Goal: Task Accomplishment & Management: Use online tool/utility

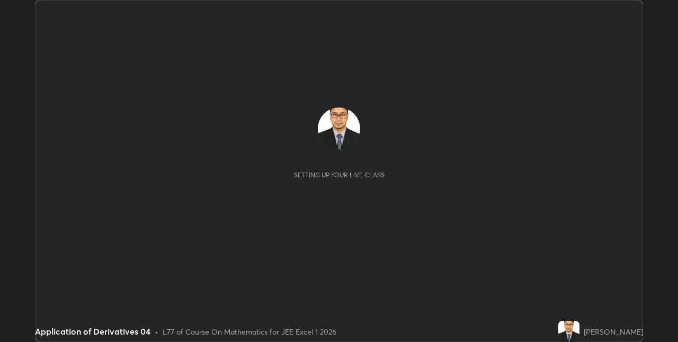
scroll to position [342, 677]
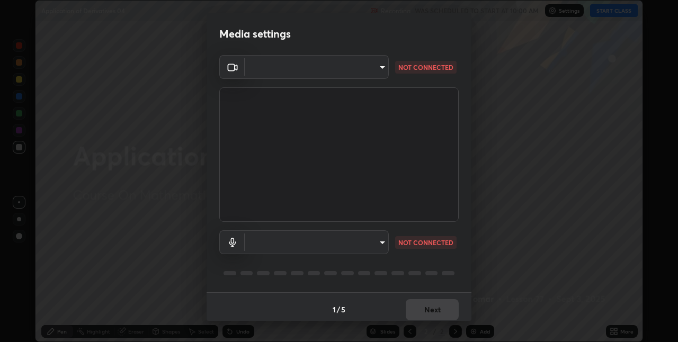
type input "75e712147918ca24a41eb6164b5846738d9e08eb627840b9f55e10290e3177b1"
type input "edabd9cc8d126c1a73767365600906e9c5a4425c76421b07867cf48dbb908c86"
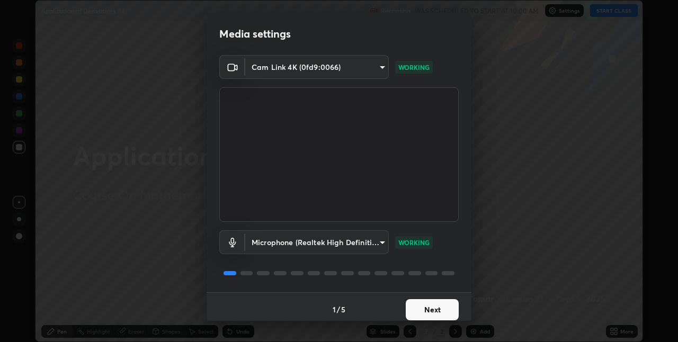
click at [428, 309] on button "Next" at bounding box center [432, 309] width 53 height 21
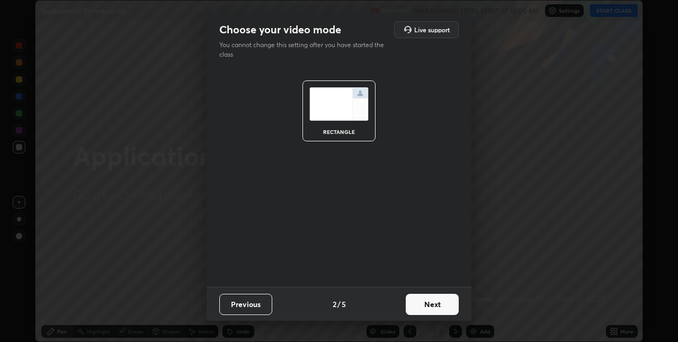
click at [428, 309] on button "Next" at bounding box center [432, 304] width 53 height 21
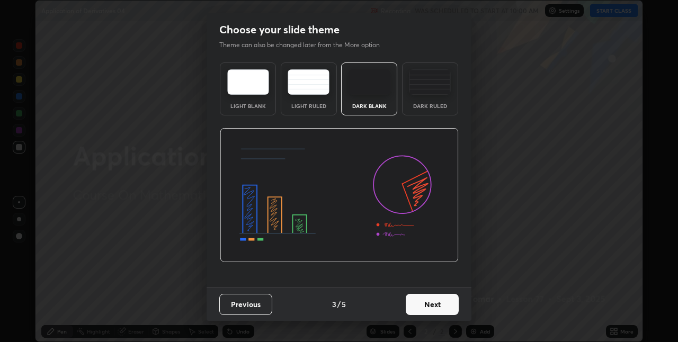
click at [443, 303] on button "Next" at bounding box center [432, 304] width 53 height 21
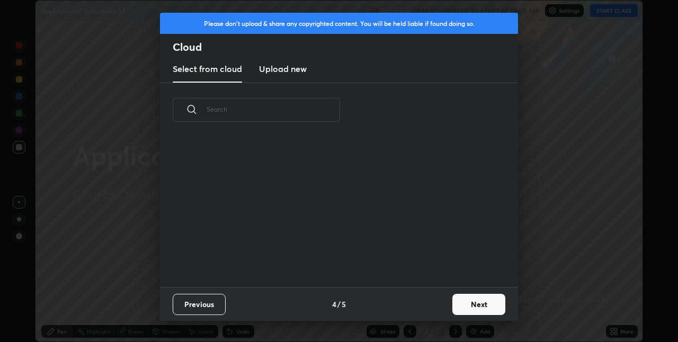
scroll to position [150, 340]
click at [467, 304] on button "Next" at bounding box center [478, 304] width 53 height 21
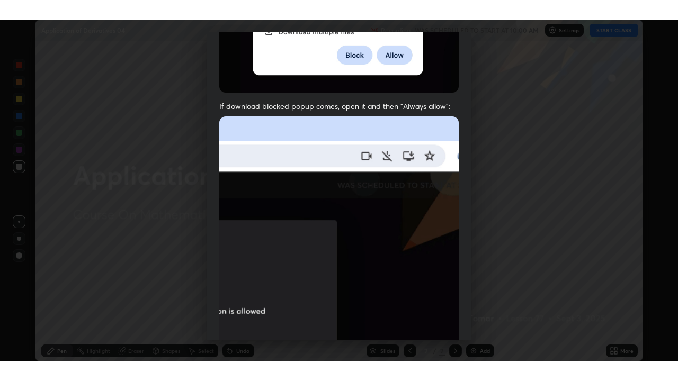
scroll to position [221, 0]
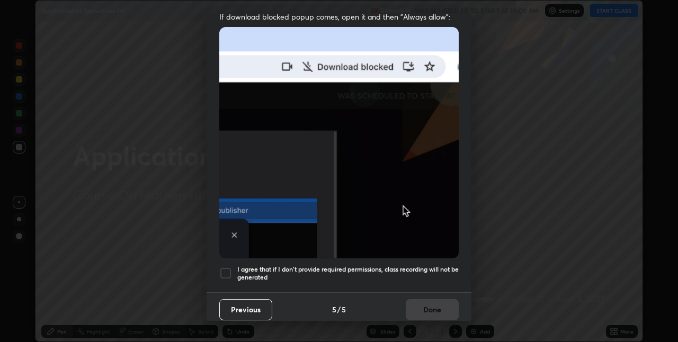
click at [223, 268] on div at bounding box center [225, 273] width 13 height 13
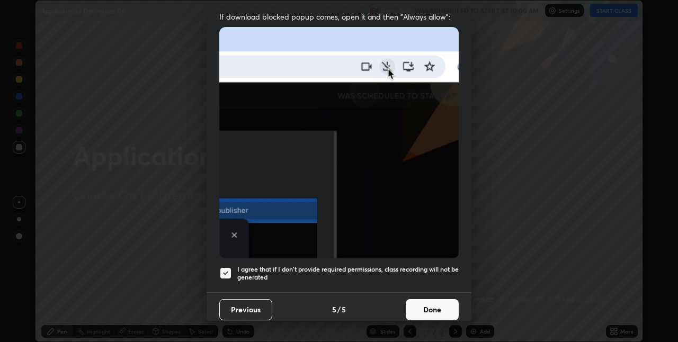
click at [431, 305] on button "Done" at bounding box center [432, 309] width 53 height 21
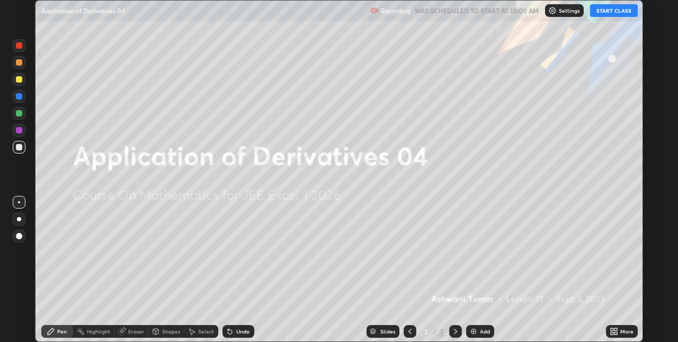
click at [615, 329] on icon at bounding box center [615, 329] width 3 height 3
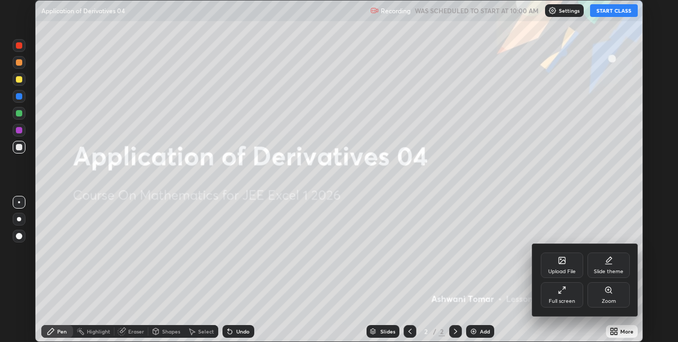
click at [562, 293] on icon at bounding box center [562, 290] width 8 height 8
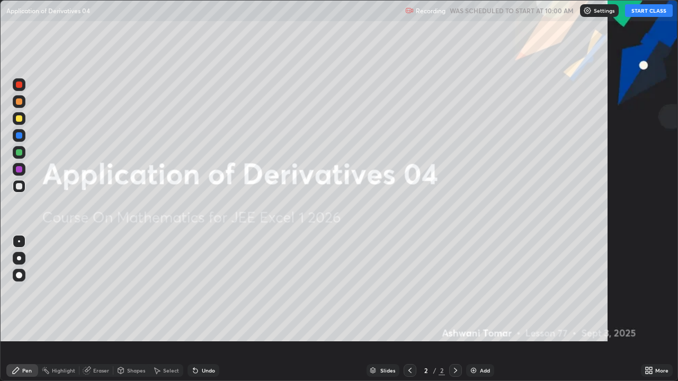
scroll to position [381, 678]
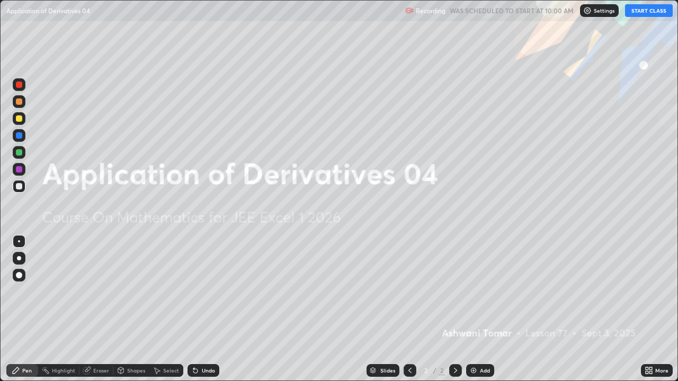
click at [637, 12] on button "START CLASS" at bounding box center [649, 10] width 48 height 13
click at [477, 342] on div "Add" at bounding box center [480, 370] width 28 height 13
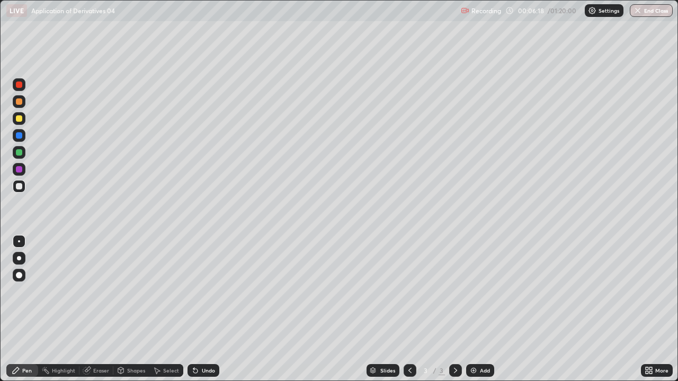
click at [19, 119] on div at bounding box center [19, 118] width 6 height 6
click at [477, 342] on img at bounding box center [473, 371] width 8 height 8
click at [476, 342] on img at bounding box center [473, 371] width 8 height 8
click at [203, 342] on div "Undo" at bounding box center [203, 370] width 32 height 13
click at [199, 342] on div "Undo" at bounding box center [203, 370] width 32 height 13
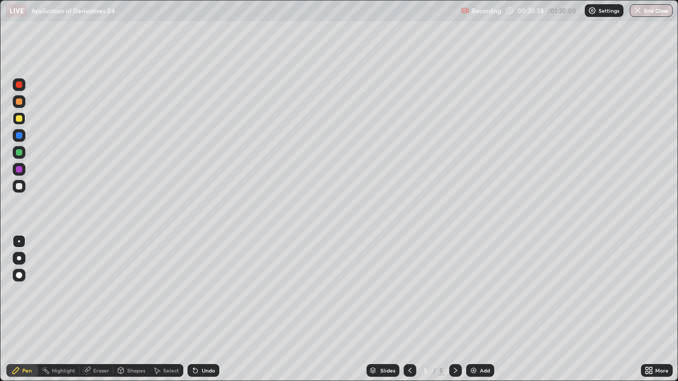
click at [199, 342] on div "Undo" at bounding box center [203, 370] width 32 height 13
click at [205, 342] on div "Undo" at bounding box center [208, 370] width 13 height 5
click at [204, 342] on div "Undo" at bounding box center [203, 370] width 32 height 13
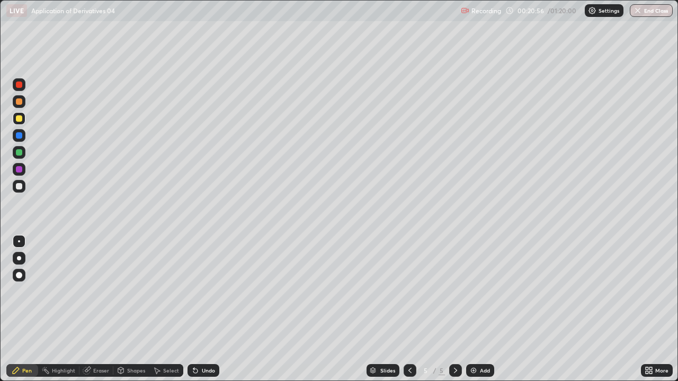
click at [20, 101] on div at bounding box center [19, 102] width 6 height 6
click at [193, 342] on icon at bounding box center [195, 371] width 4 height 4
click at [193, 342] on icon at bounding box center [193, 368] width 1 height 1
click at [480, 342] on div "Add" at bounding box center [485, 370] width 10 height 5
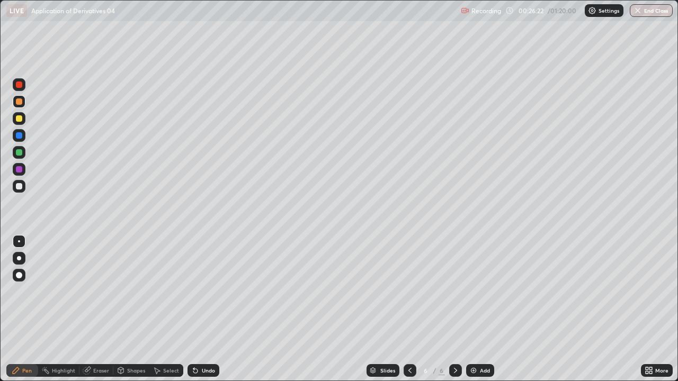
click at [19, 155] on div at bounding box center [19, 152] width 6 height 6
click at [193, 342] on icon at bounding box center [193, 368] width 1 height 1
click at [480, 342] on div "Add" at bounding box center [485, 370] width 10 height 5
click at [18, 121] on div at bounding box center [19, 118] width 6 height 6
click at [651, 342] on icon at bounding box center [649, 371] width 8 height 8
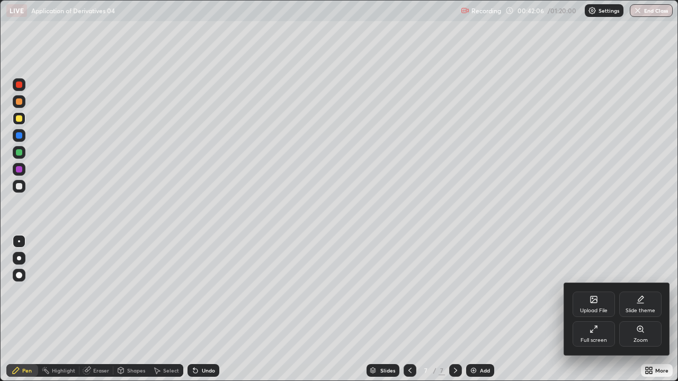
click at [600, 307] on div "Upload File" at bounding box center [594, 304] width 42 height 25
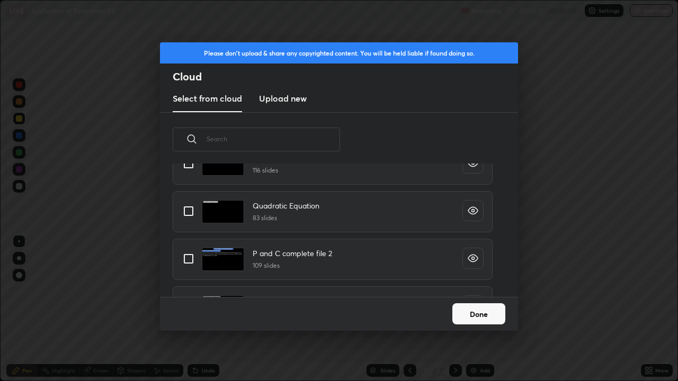
scroll to position [865, 0]
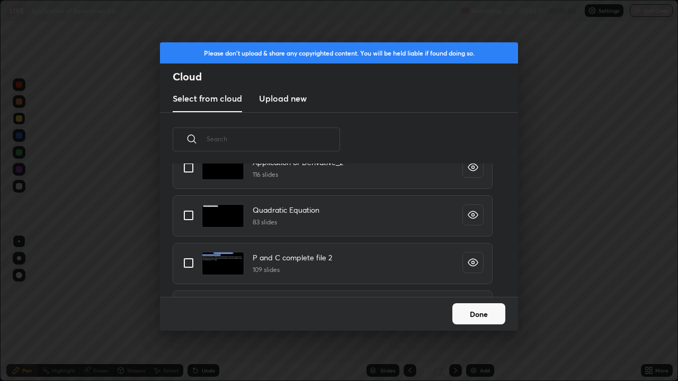
click at [186, 168] on input "grid" at bounding box center [188, 168] width 22 height 22
checkbox input "true"
click at [467, 312] on button "Done" at bounding box center [478, 313] width 53 height 21
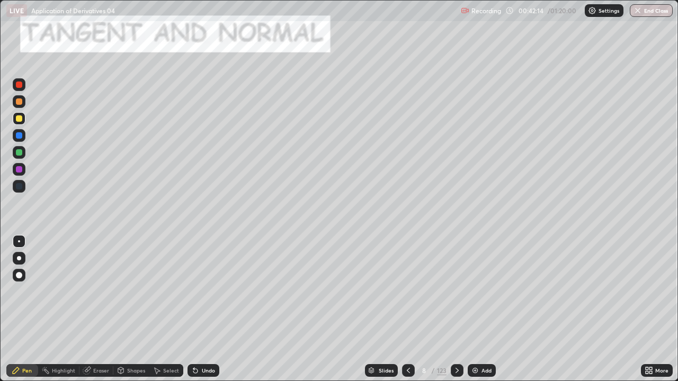
click at [441, 342] on div "123" at bounding box center [442, 371] width 10 height 10
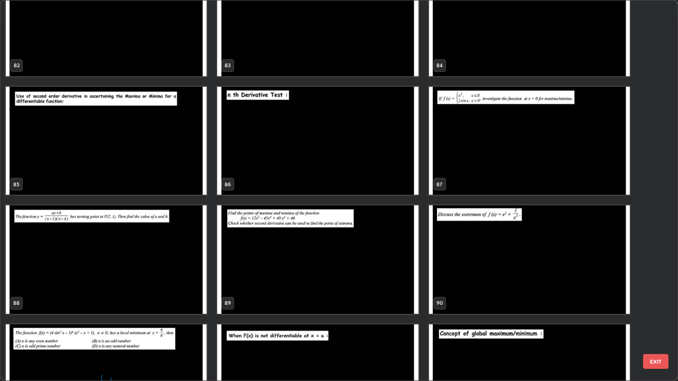
scroll to position [3250, 0]
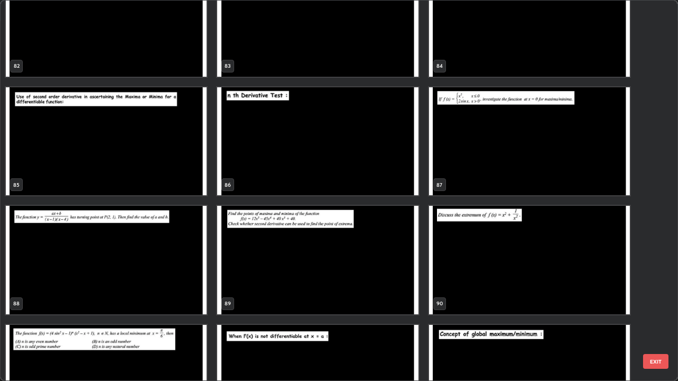
click at [377, 157] on img "grid" at bounding box center [317, 141] width 201 height 109
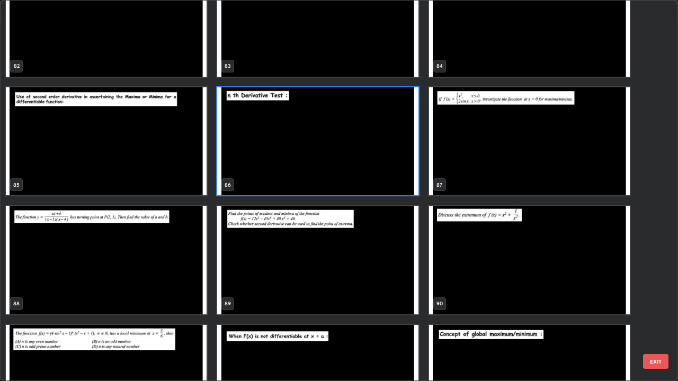
click at [377, 157] on img "grid" at bounding box center [317, 141] width 201 height 109
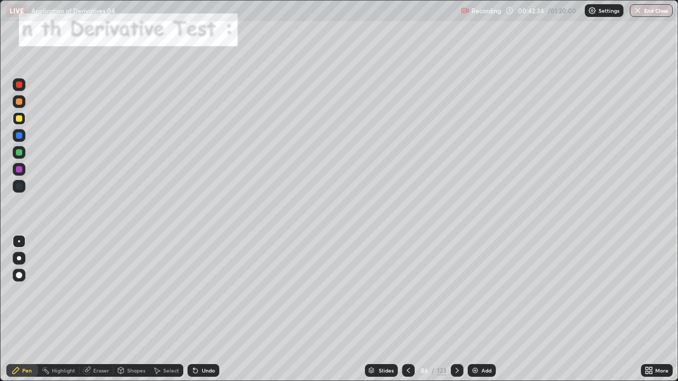
click at [457, 342] on icon at bounding box center [457, 371] width 8 height 8
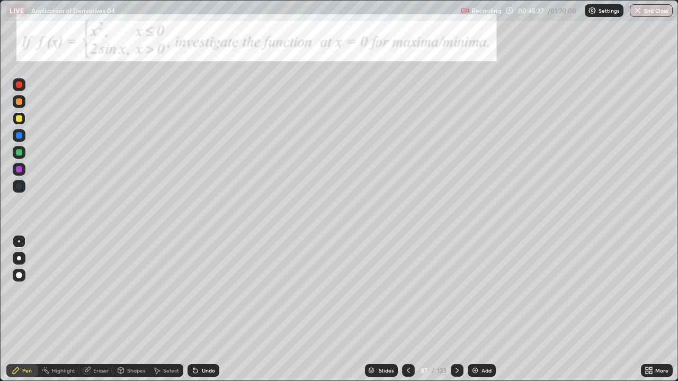
click at [455, 342] on icon at bounding box center [457, 371] width 8 height 8
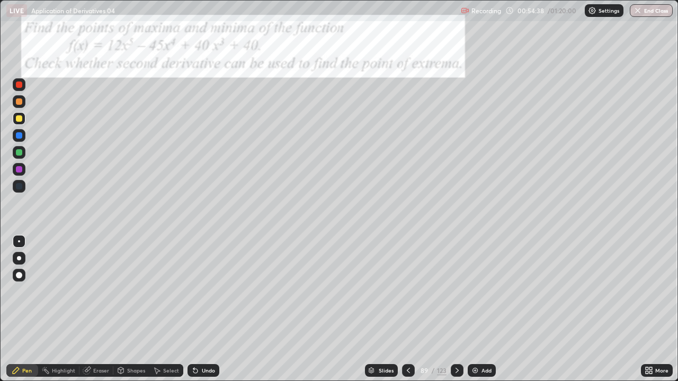
click at [20, 164] on div at bounding box center [19, 169] width 13 height 13
click at [98, 342] on div "Eraser" at bounding box center [101, 370] width 16 height 5
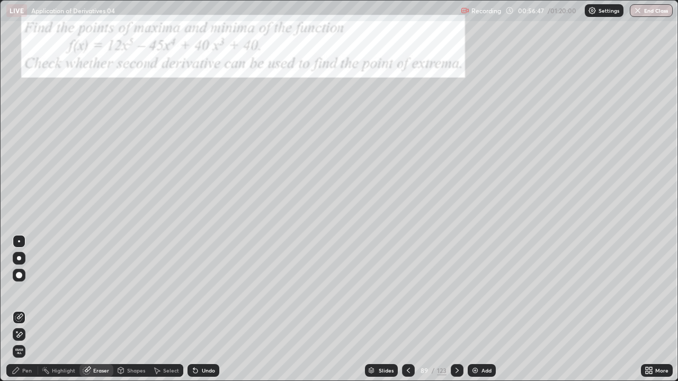
click at [21, 332] on icon at bounding box center [19, 334] width 8 height 9
click at [27, 342] on div "Pen" at bounding box center [27, 370] width 10 height 5
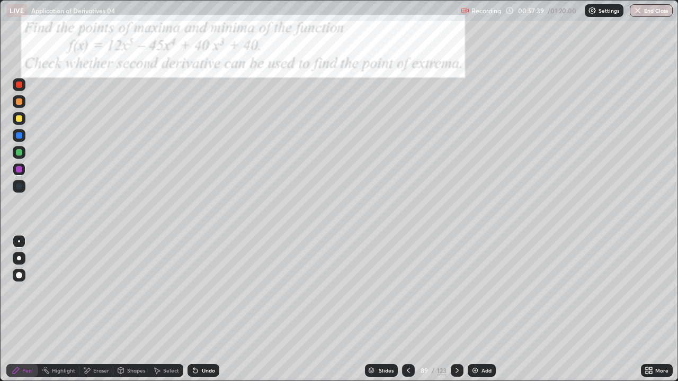
click at [452, 342] on div at bounding box center [457, 370] width 13 height 13
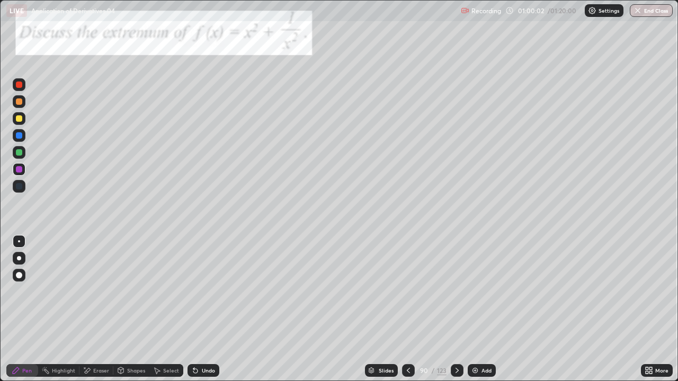
click at [23, 156] on div at bounding box center [19, 152] width 13 height 13
click at [91, 342] on icon at bounding box center [87, 371] width 8 height 9
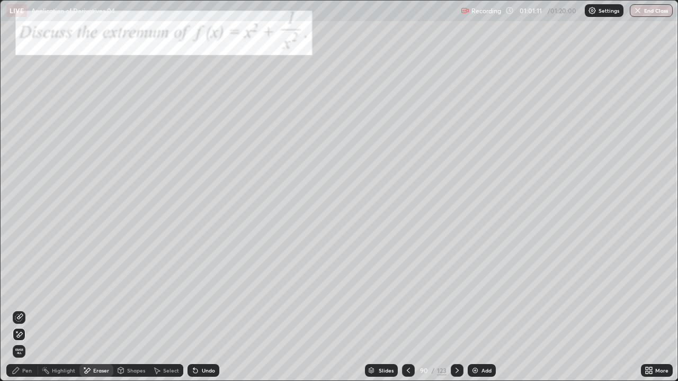
click at [193, 342] on icon at bounding box center [193, 368] width 1 height 1
click at [21, 318] on icon at bounding box center [19, 318] width 8 height 8
click at [24, 342] on div "Pen" at bounding box center [27, 370] width 10 height 5
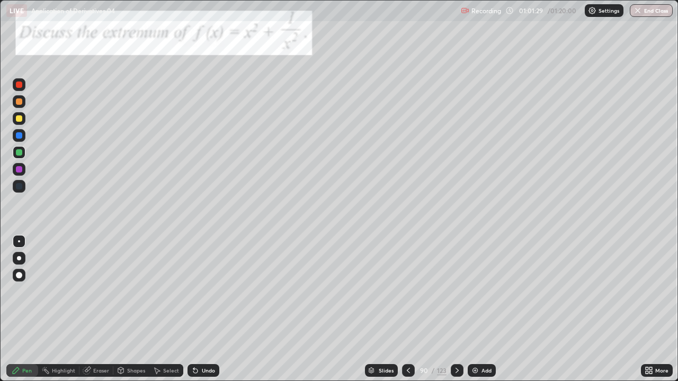
click at [456, 342] on icon at bounding box center [456, 370] width 3 height 5
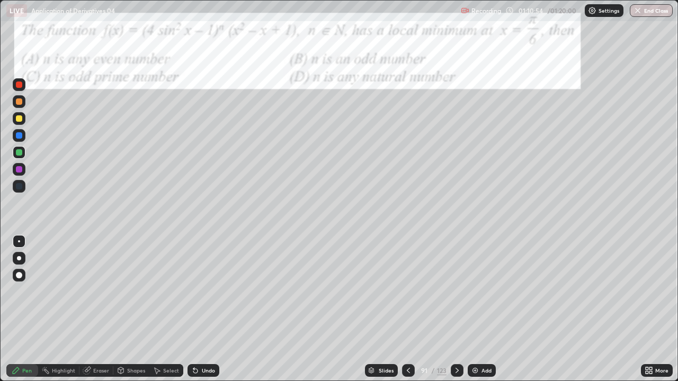
click at [648, 13] on button "End Class" at bounding box center [651, 10] width 43 height 13
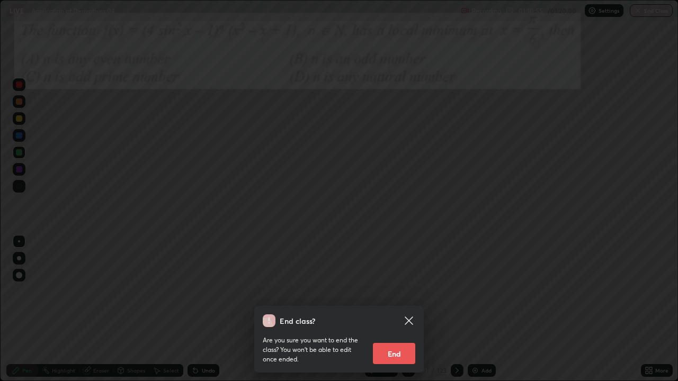
click at [391, 342] on button "End" at bounding box center [394, 353] width 42 height 21
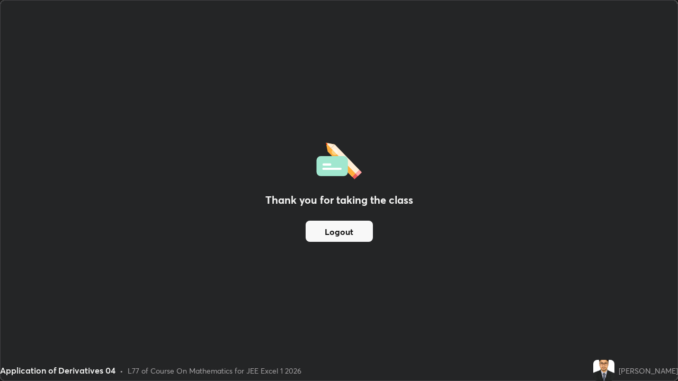
click at [347, 228] on button "Logout" at bounding box center [339, 231] width 67 height 21
